Goal: Task Accomplishment & Management: Manage account settings

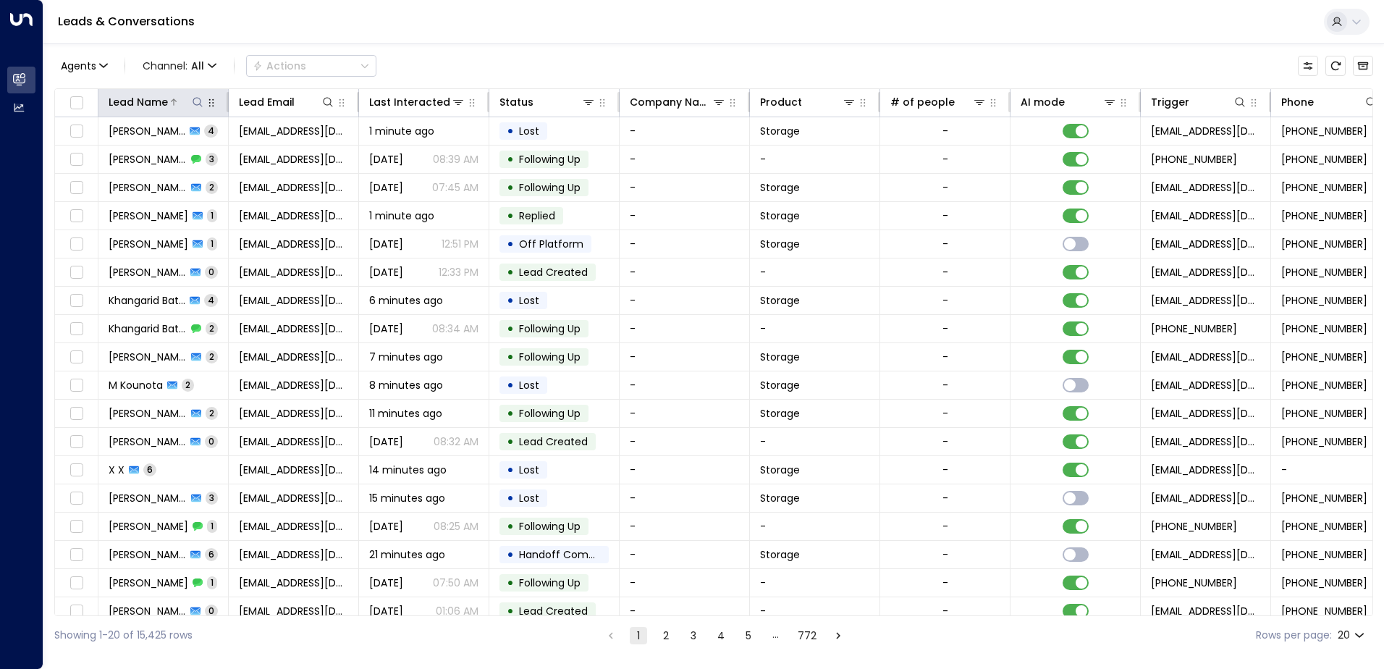
click at [141, 98] on div "Lead Name" at bounding box center [138, 101] width 59 height 17
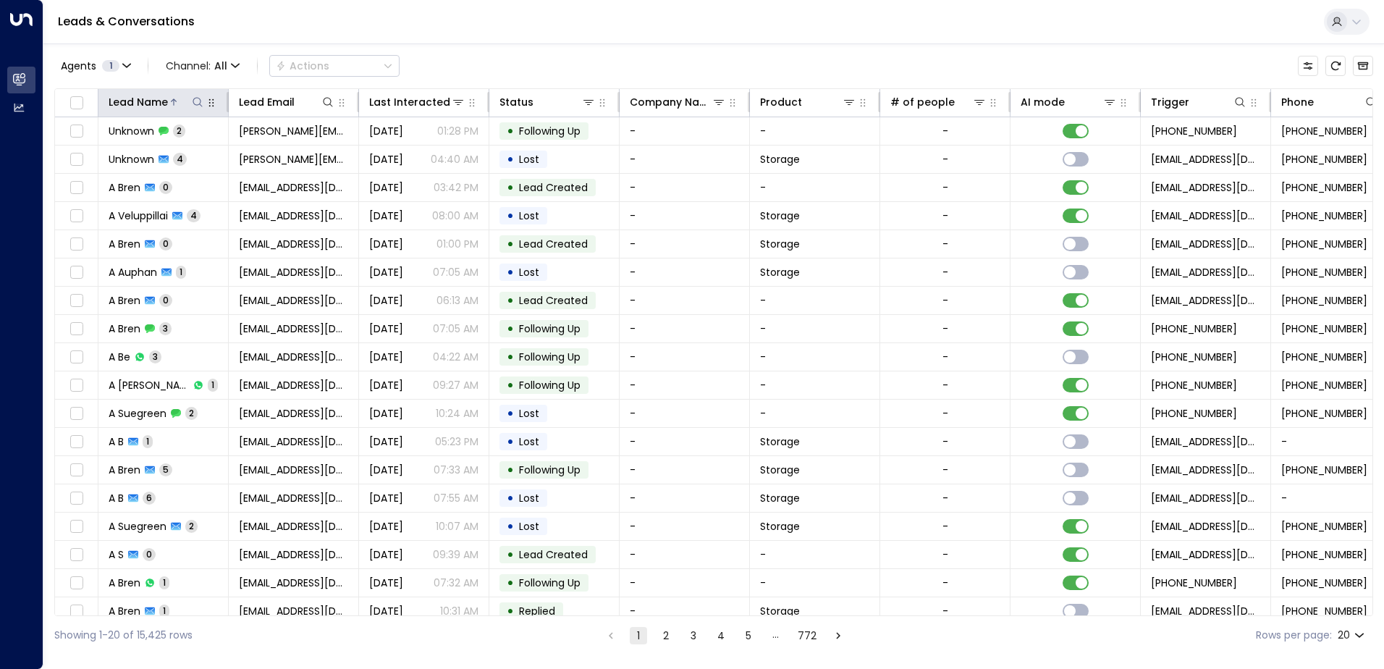
click at [202, 102] on icon at bounding box center [198, 102] width 12 height 12
click at [191, 155] on input "text" at bounding box center [198, 154] width 200 height 27
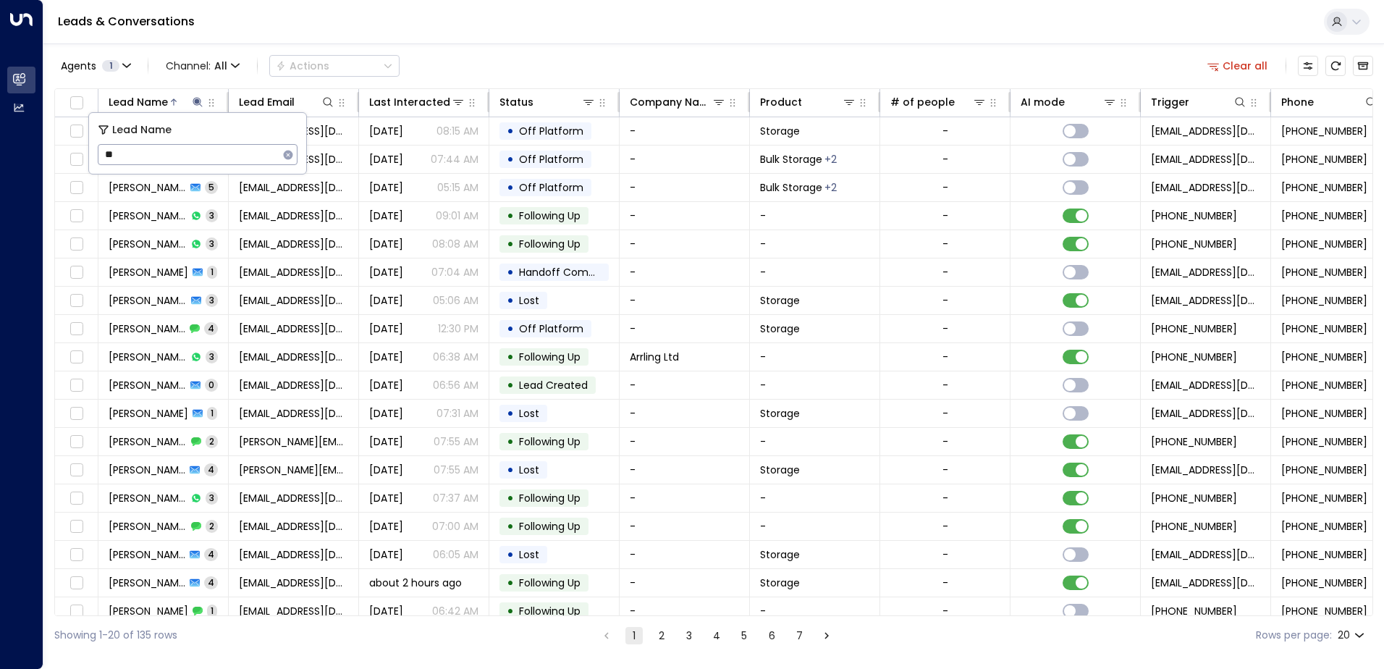
type input "*"
type input "******"
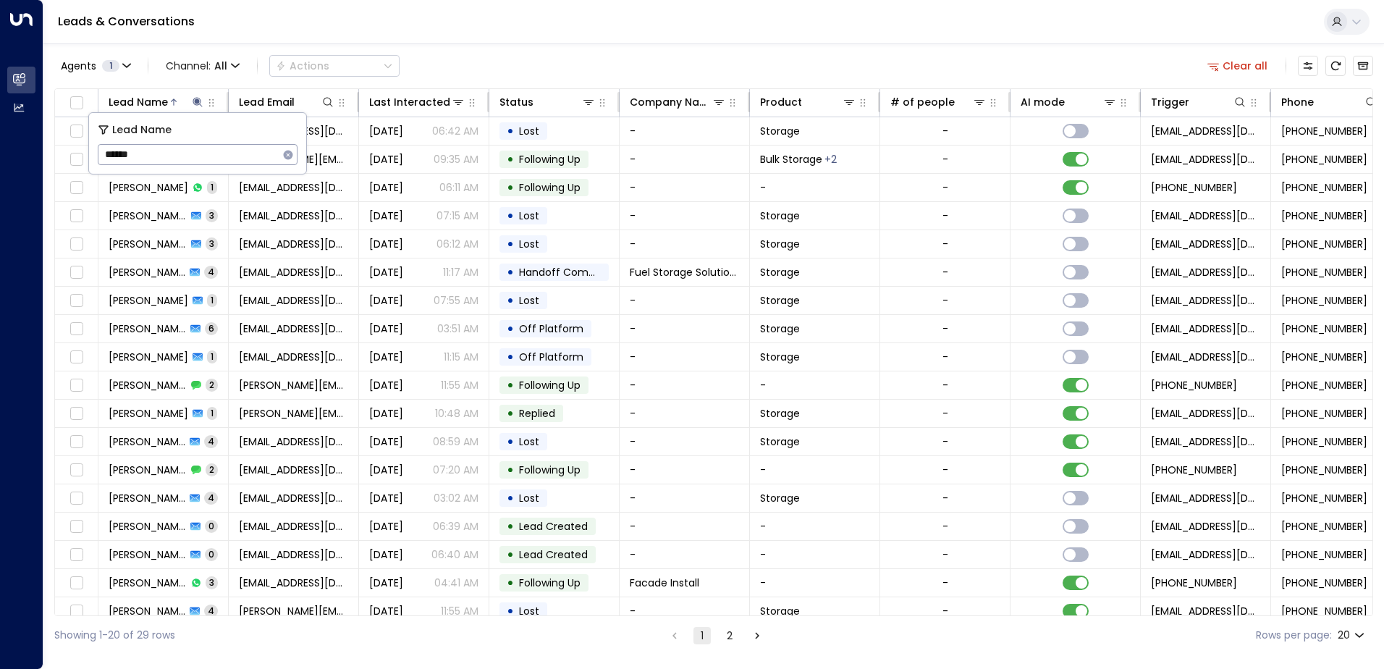
click at [475, 66] on div "Agents 1 Channel: All Actions Clear all" at bounding box center [713, 66] width 1318 height 30
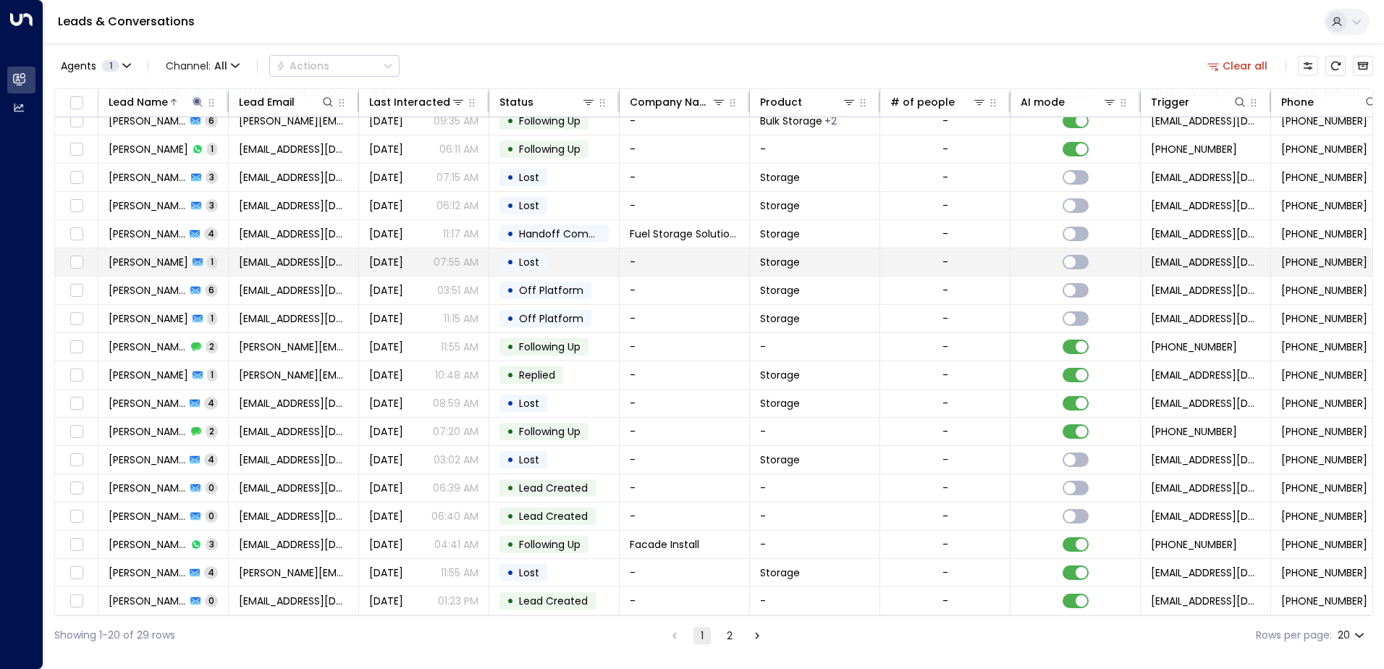
scroll to position [71, 0]
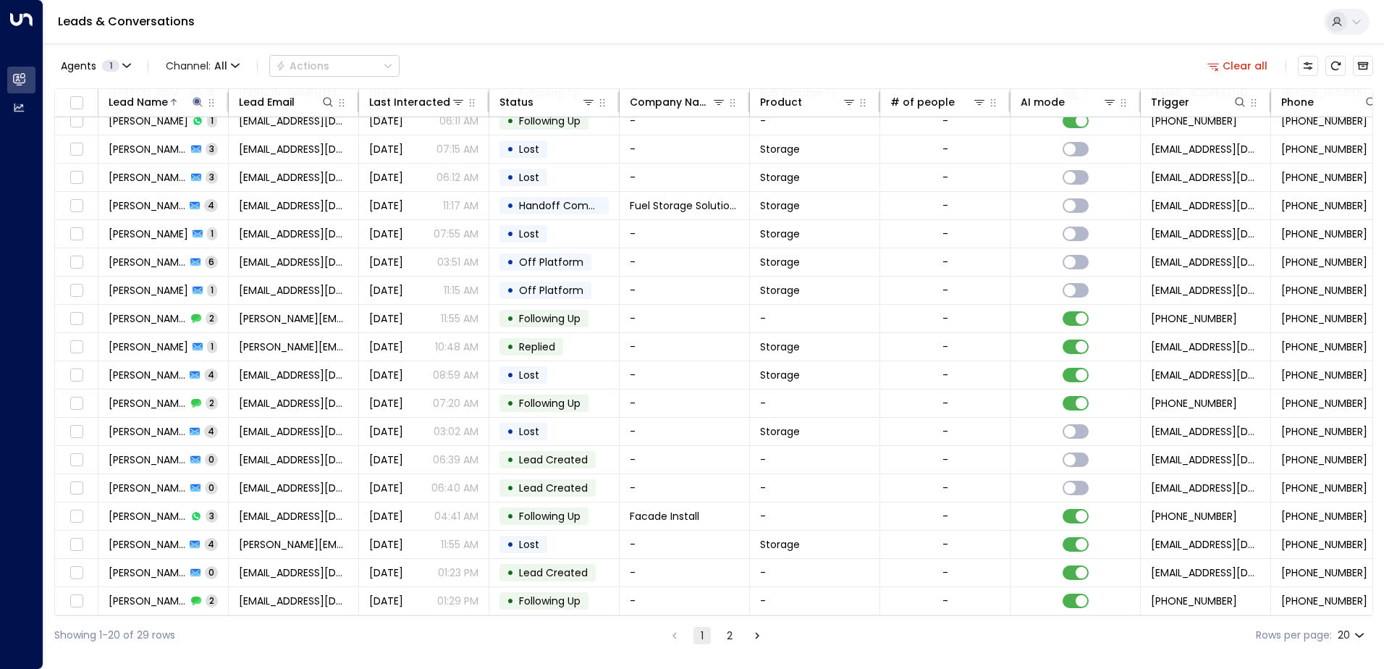
click at [758, 635] on icon "Go to next page" at bounding box center [756, 635] width 13 height 13
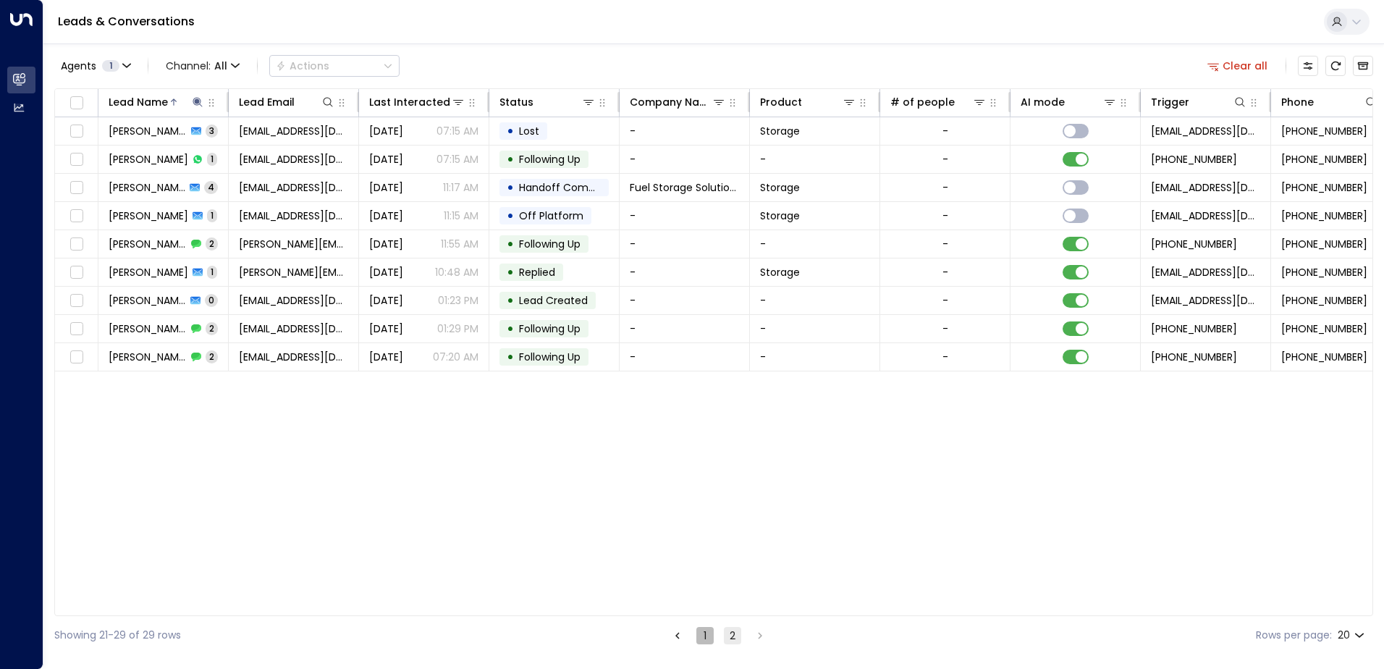
click at [704, 635] on button "1" at bounding box center [704, 635] width 17 height 17
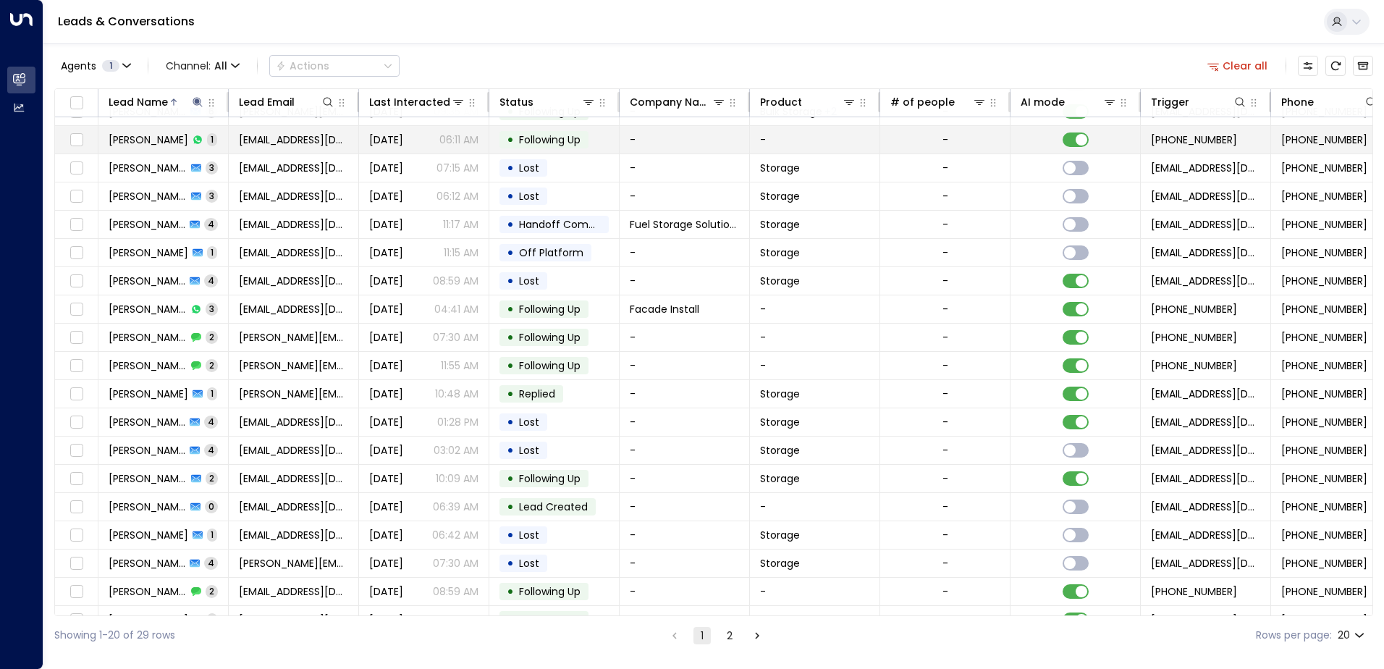
scroll to position [71, 0]
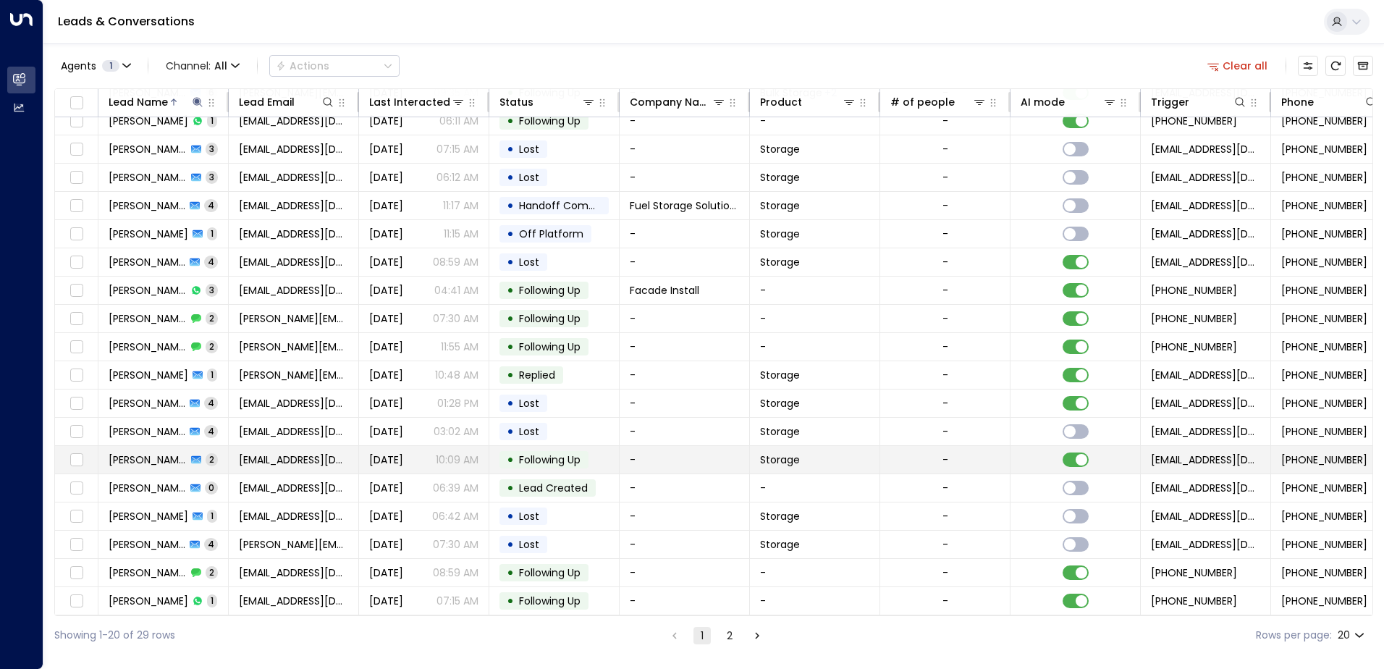
click at [403, 455] on span "[DATE]" at bounding box center [386, 459] width 34 height 14
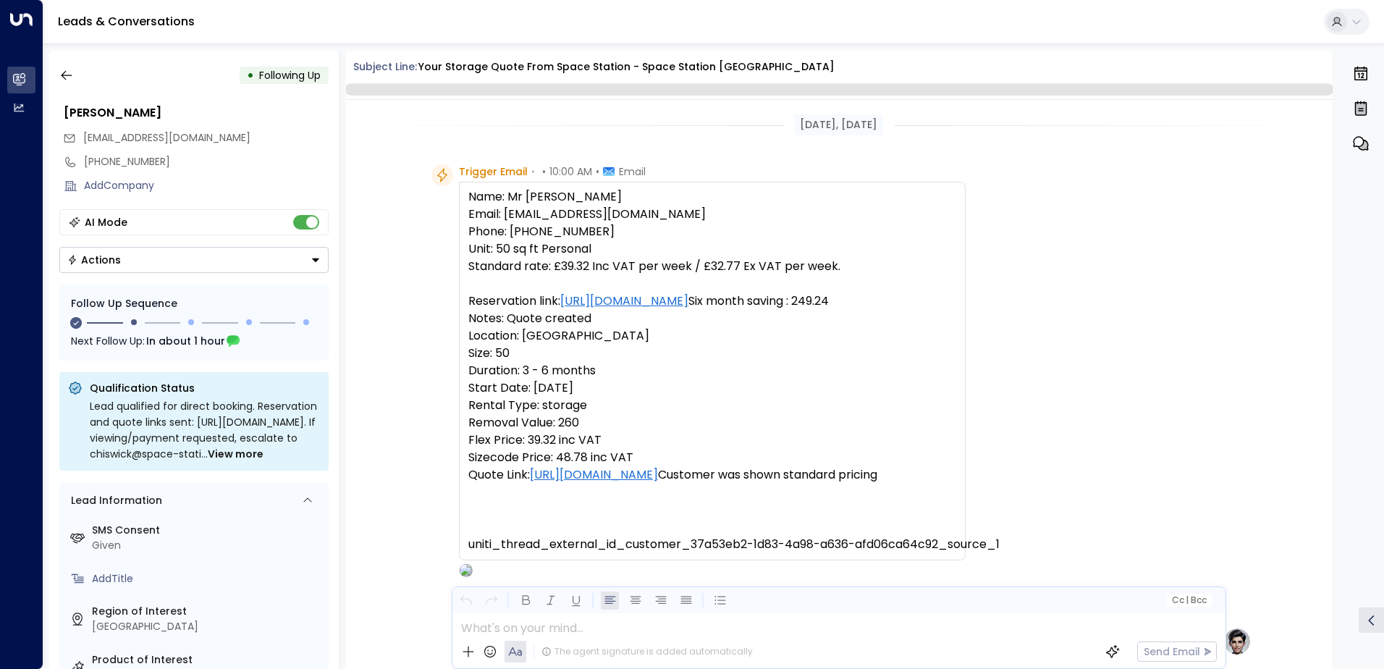
scroll to position [914, 0]
